Goal: Complete application form: Complete application form

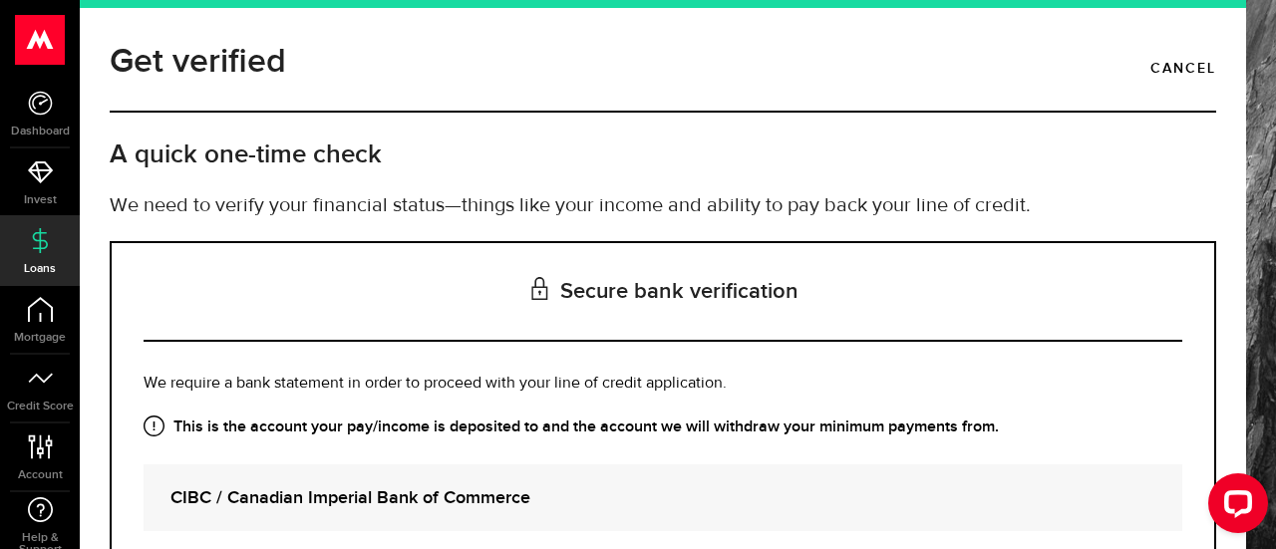
scroll to position [199, 0]
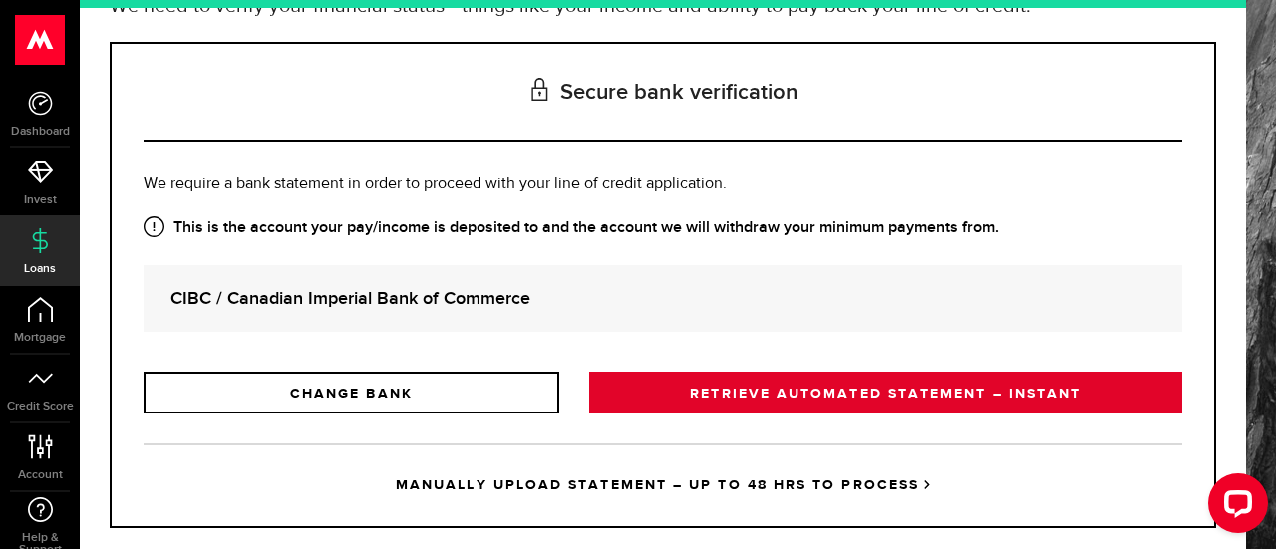
click at [842, 388] on link "RETRIEVE AUTOMATED STATEMENT – INSTANT" at bounding box center [885, 393] width 593 height 42
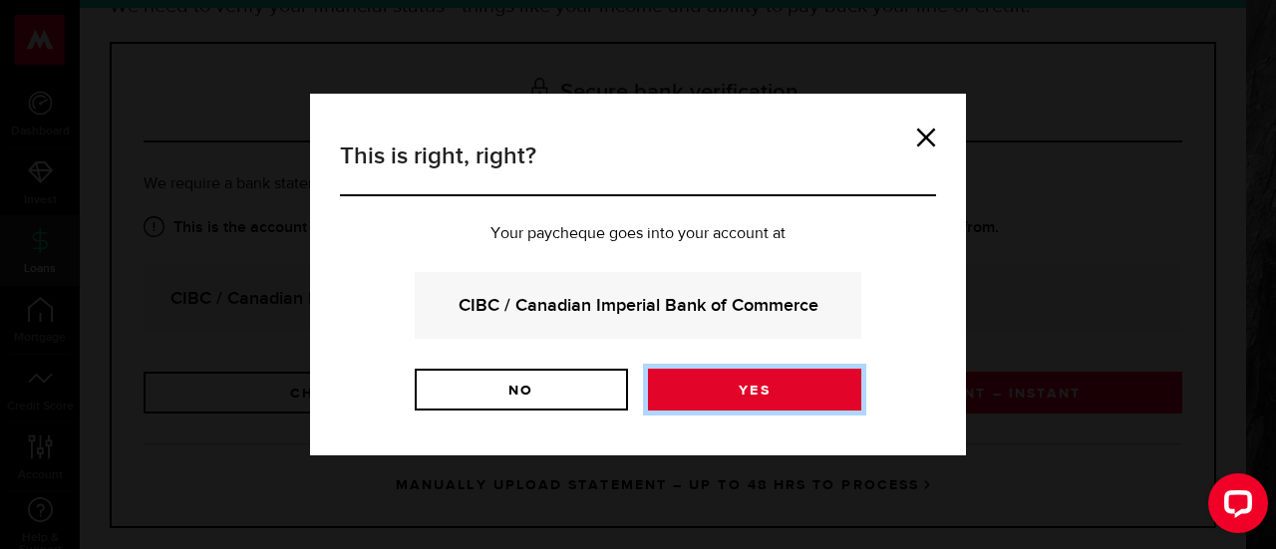
click at [796, 384] on link "Yes" at bounding box center [754, 390] width 213 height 42
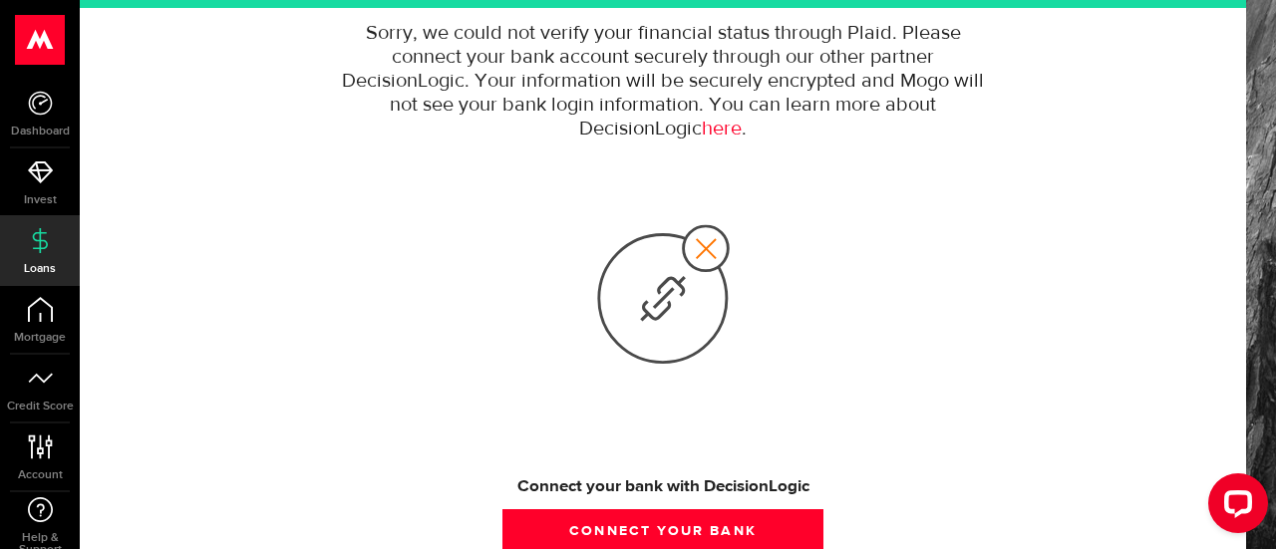
scroll to position [352, 0]
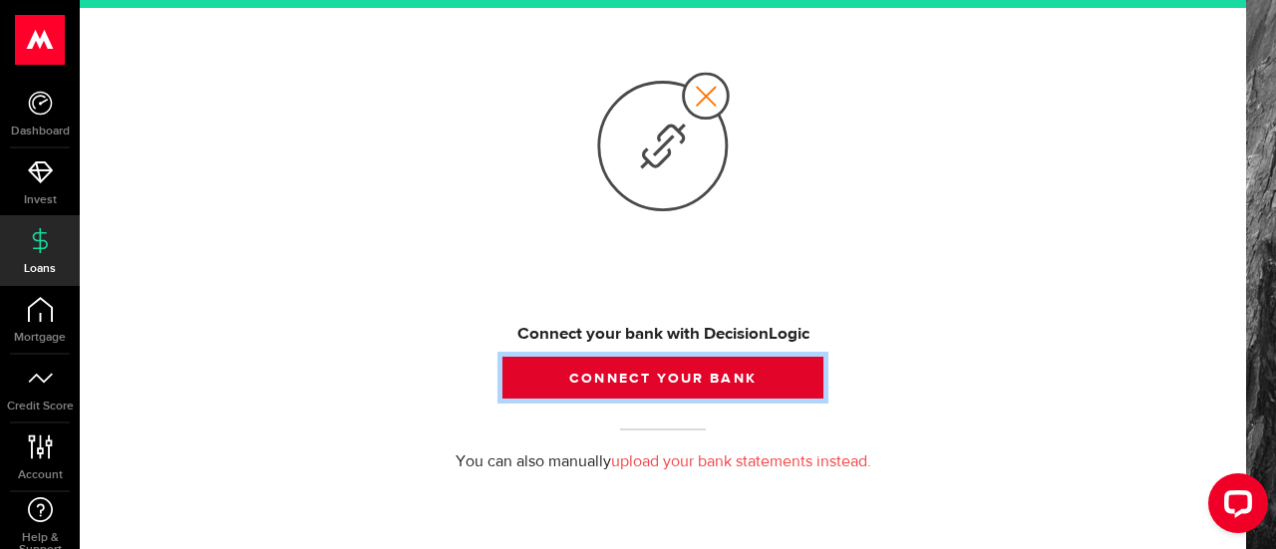
click at [618, 374] on button "Connect your bank" at bounding box center [662, 378] width 321 height 42
